Goal: Transaction & Acquisition: Purchase product/service

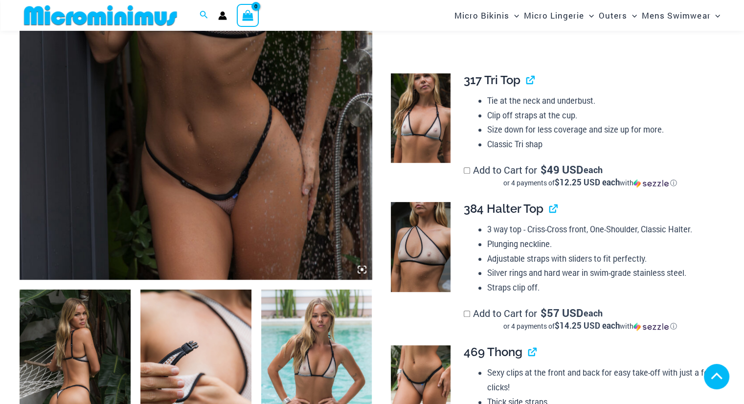
scroll to position [529, 0]
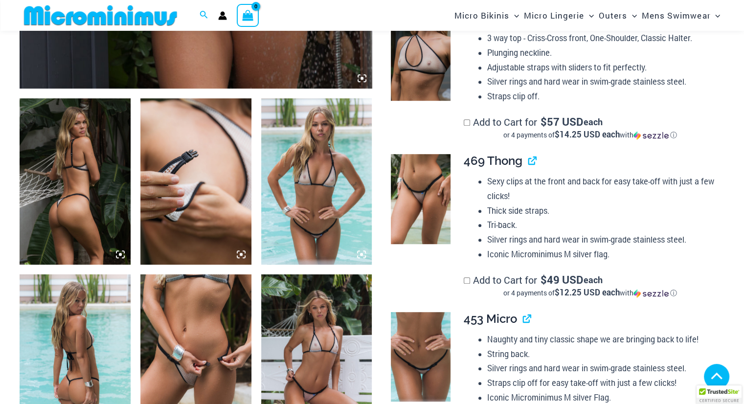
click at [114, 174] on img at bounding box center [75, 181] width 111 height 166
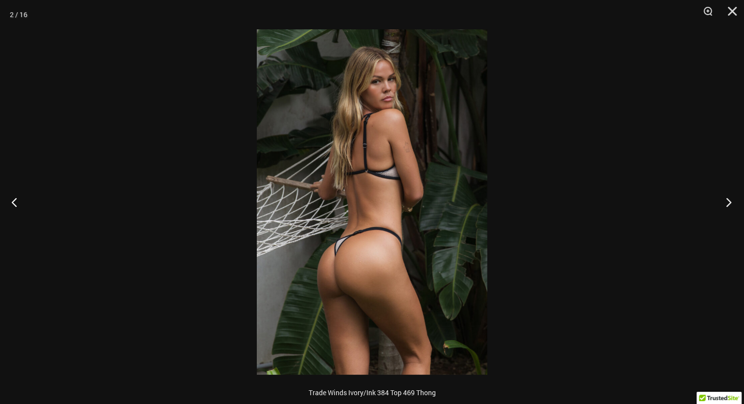
click at [726, 202] on button "Next" at bounding box center [725, 202] width 37 height 49
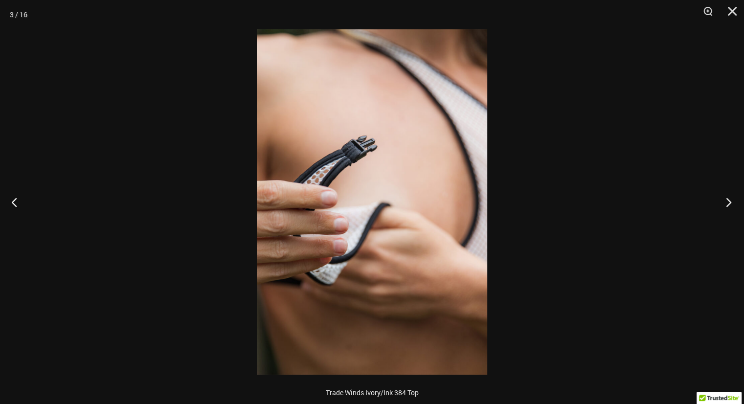
click at [726, 202] on button "Next" at bounding box center [725, 202] width 37 height 49
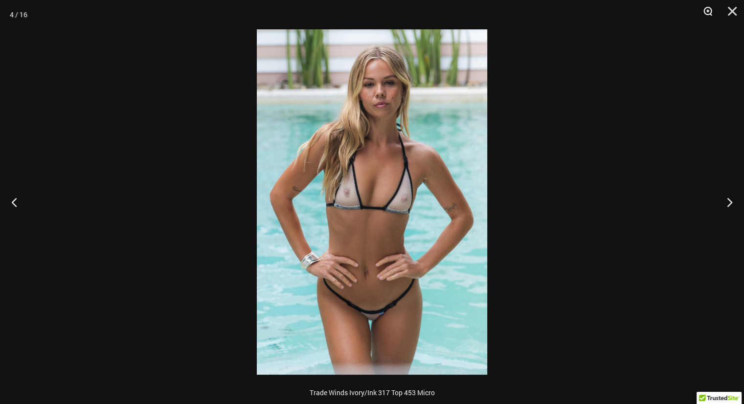
click at [705, 8] on button "Zoom" at bounding box center [704, 14] width 24 height 29
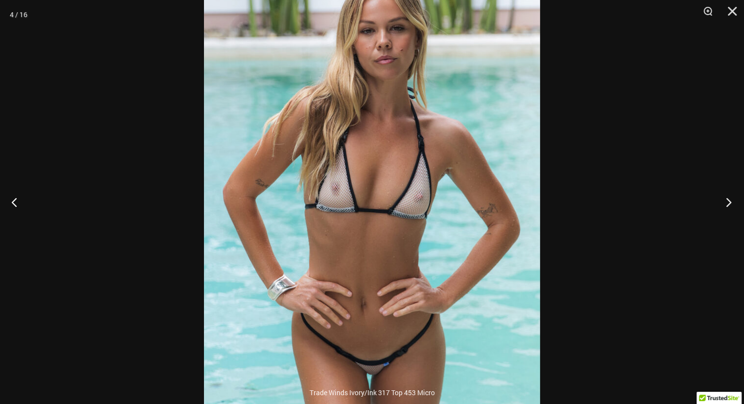
click at [728, 201] on button "Next" at bounding box center [725, 202] width 37 height 49
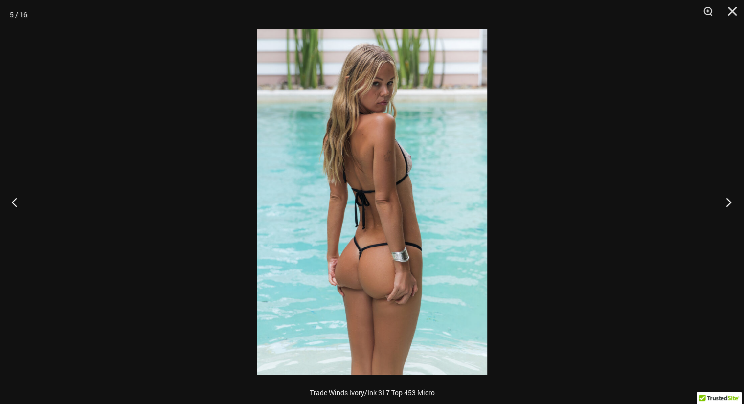
click at [728, 199] on button "Next" at bounding box center [725, 202] width 37 height 49
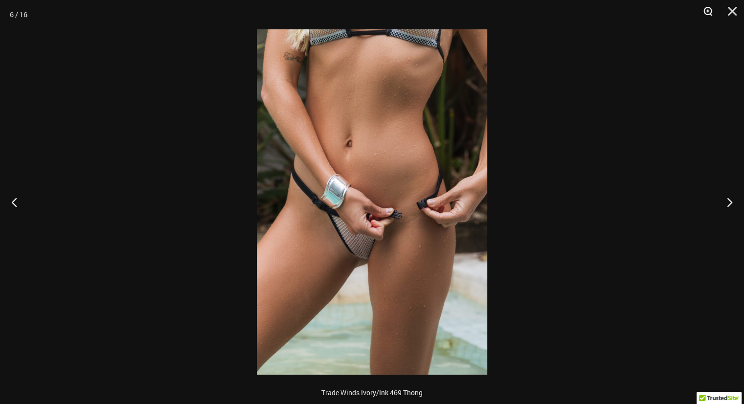
click at [709, 15] on button "Zoom" at bounding box center [704, 14] width 24 height 29
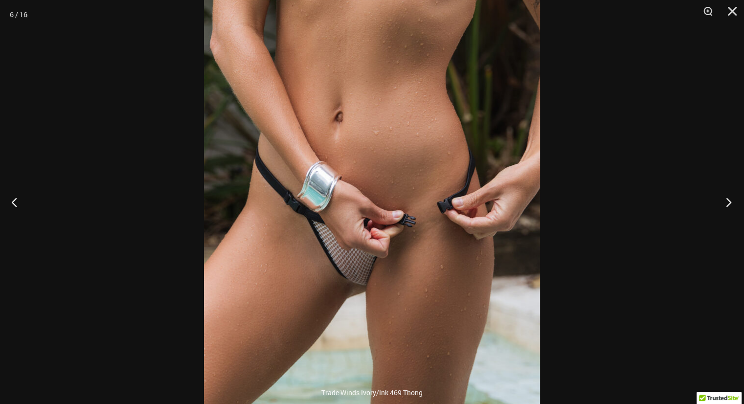
click at [728, 204] on button "Next" at bounding box center [725, 202] width 37 height 49
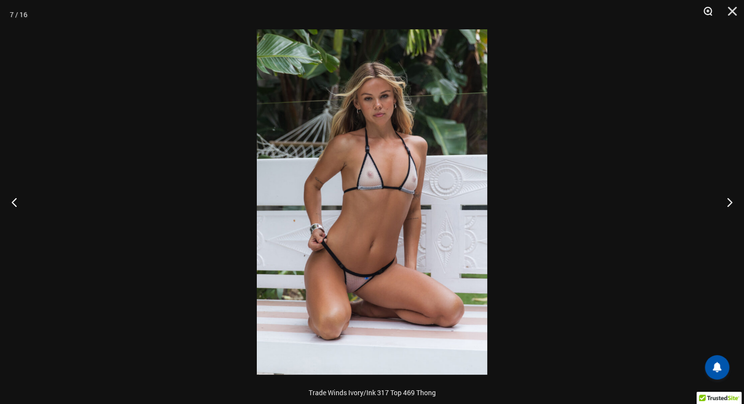
click at [706, 8] on button "Zoom" at bounding box center [704, 14] width 24 height 29
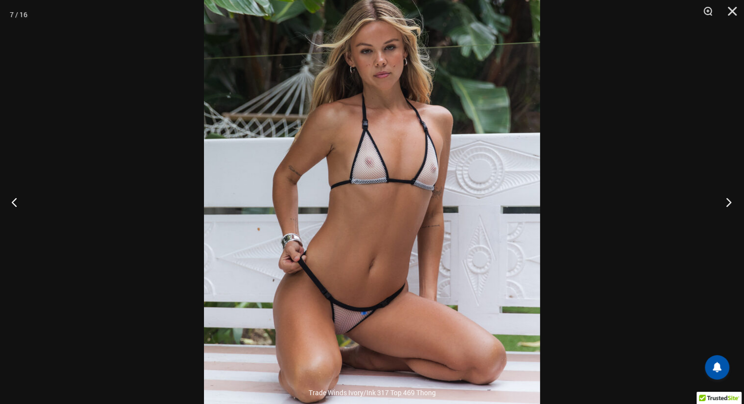
click at [729, 198] on button "Next" at bounding box center [725, 202] width 37 height 49
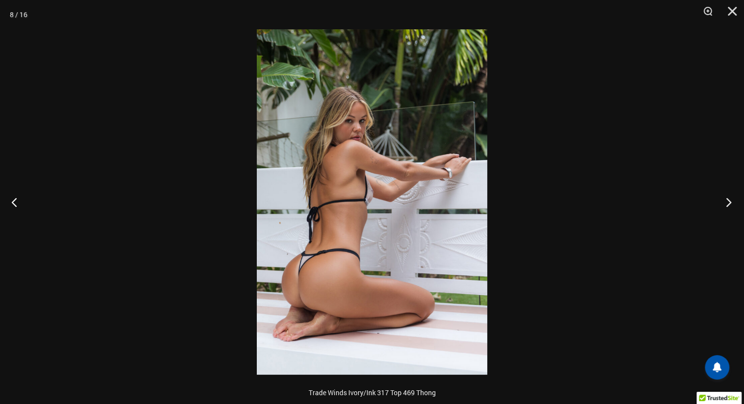
click at [729, 198] on button "Next" at bounding box center [725, 202] width 37 height 49
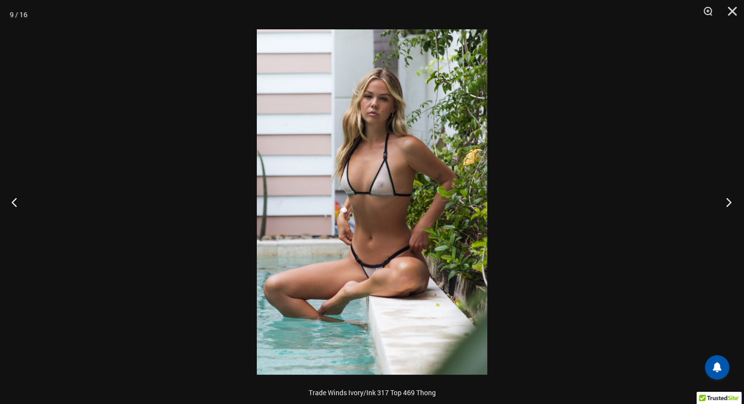
click at [729, 196] on button "Next" at bounding box center [725, 202] width 37 height 49
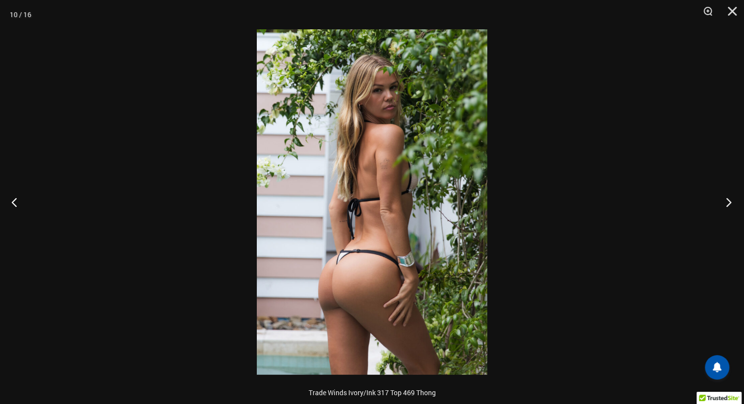
click at [729, 196] on button "Next" at bounding box center [725, 202] width 37 height 49
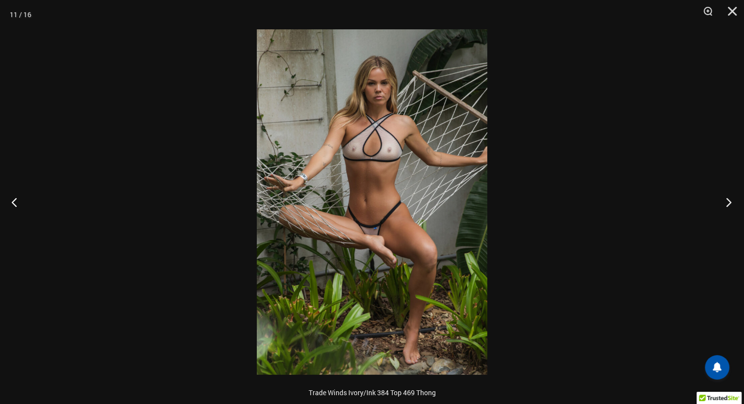
click at [728, 202] on button "Next" at bounding box center [725, 202] width 37 height 49
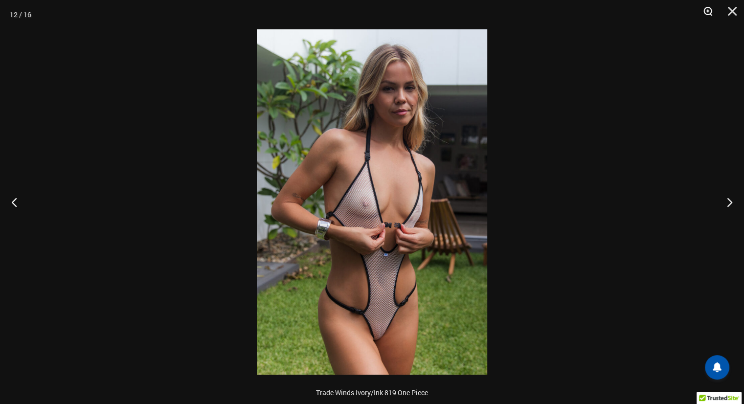
click at [707, 10] on button "Zoom" at bounding box center [704, 14] width 24 height 29
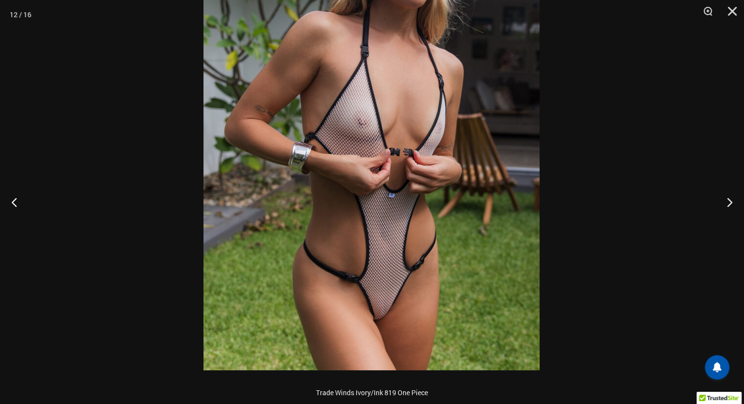
click at [411, 150] on img at bounding box center [372, 118] width 336 height 504
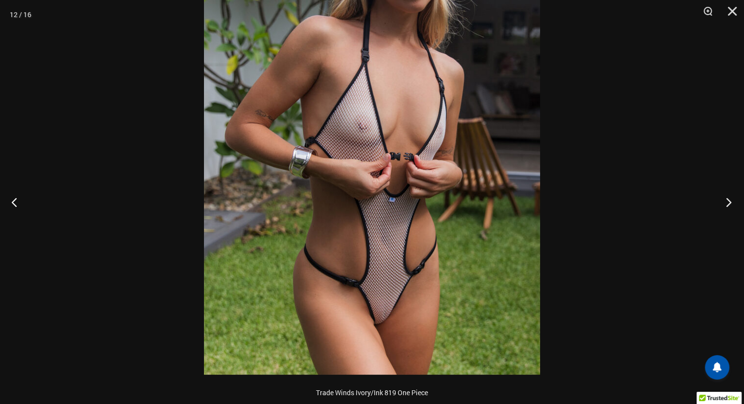
click at [728, 197] on button "Next" at bounding box center [725, 202] width 37 height 49
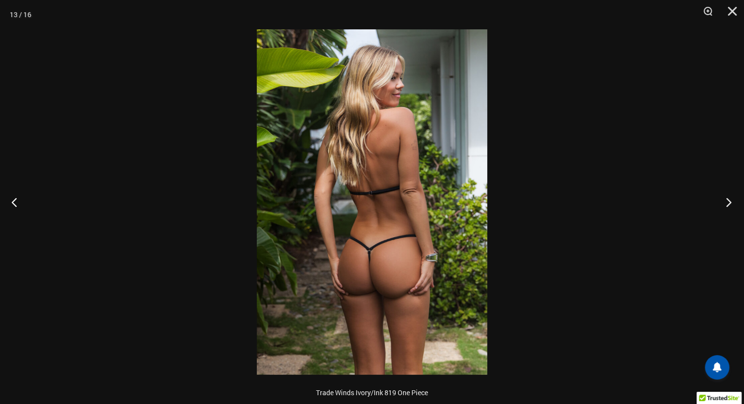
click at [728, 198] on button "Next" at bounding box center [725, 202] width 37 height 49
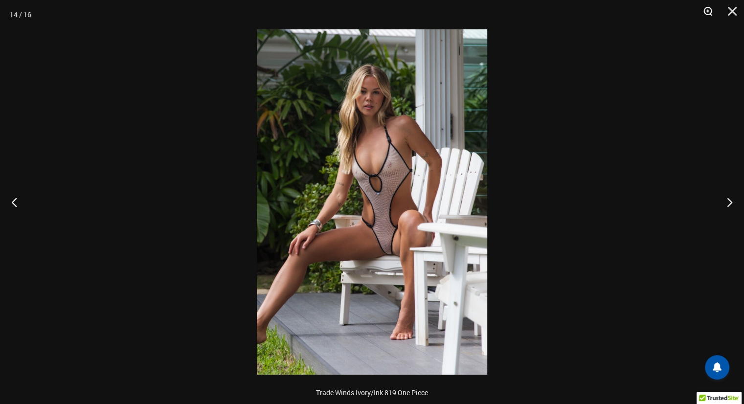
click at [710, 9] on button "Zoom" at bounding box center [704, 14] width 24 height 29
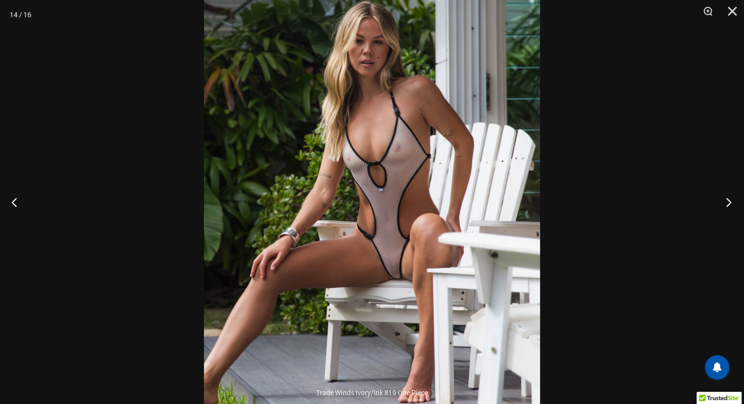
click at [728, 202] on button "Next" at bounding box center [725, 202] width 37 height 49
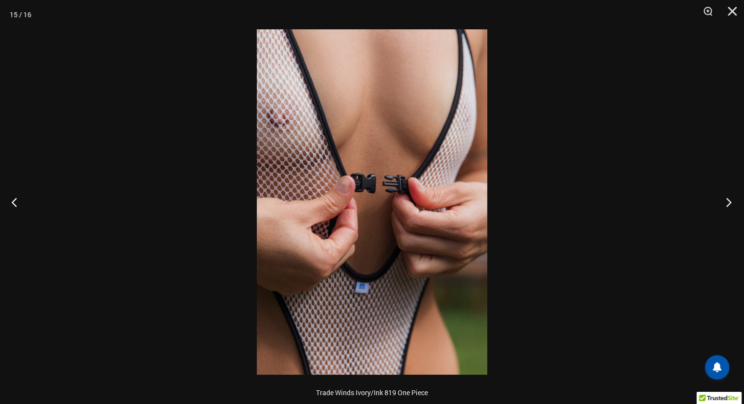
click at [728, 202] on button "Next" at bounding box center [725, 202] width 37 height 49
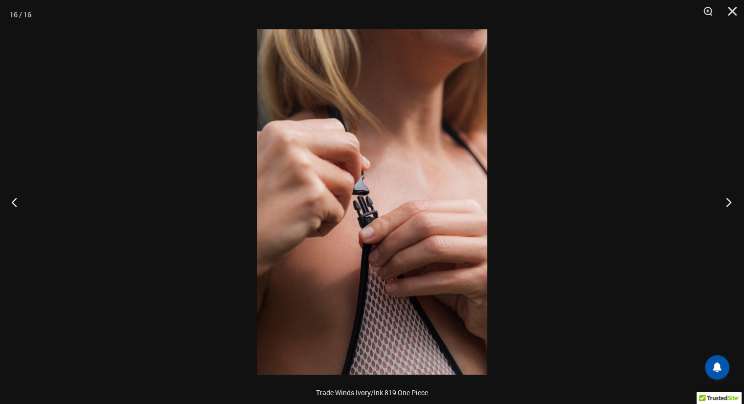
click at [728, 202] on button "Next" at bounding box center [725, 202] width 37 height 49
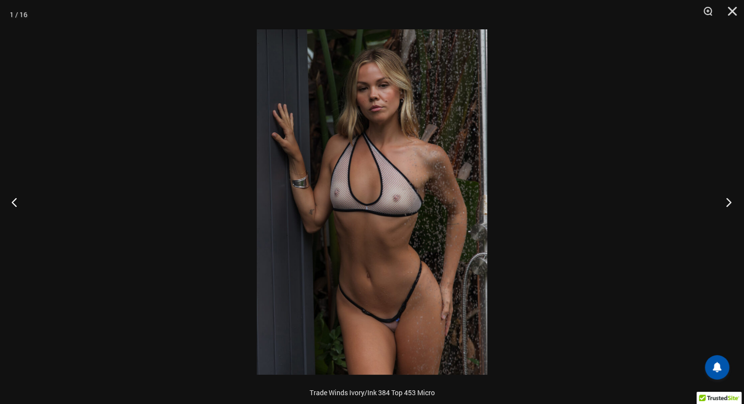
click at [727, 202] on button "Next" at bounding box center [725, 202] width 37 height 49
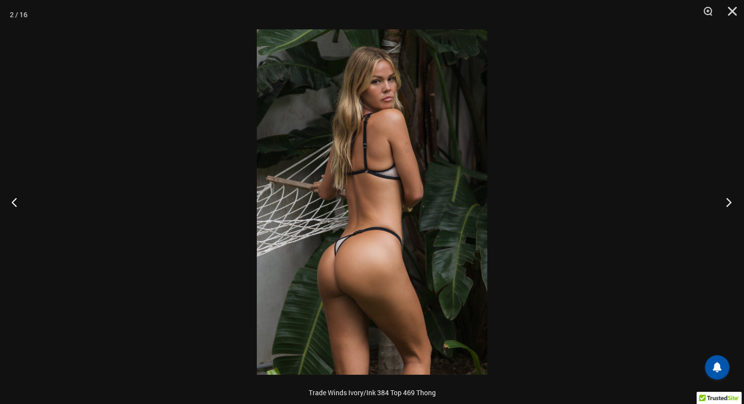
click at [727, 202] on button "Next" at bounding box center [725, 202] width 37 height 49
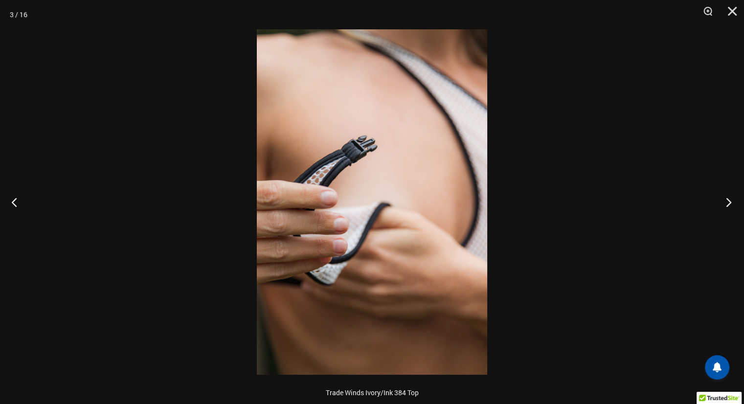
click at [726, 202] on button "Next" at bounding box center [725, 202] width 37 height 49
